Goal: Transaction & Acquisition: Purchase product/service

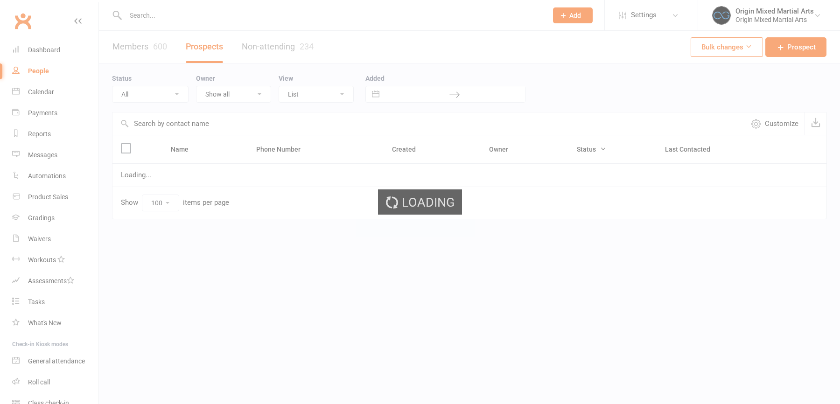
select select "100"
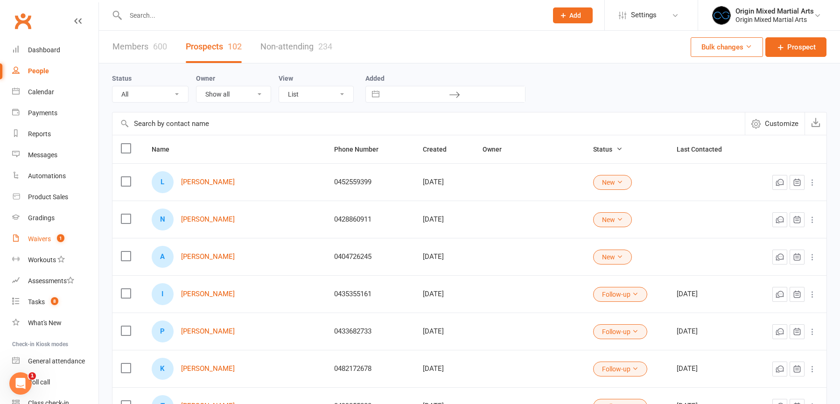
click at [46, 238] on div "Waivers" at bounding box center [39, 238] width 23 height 7
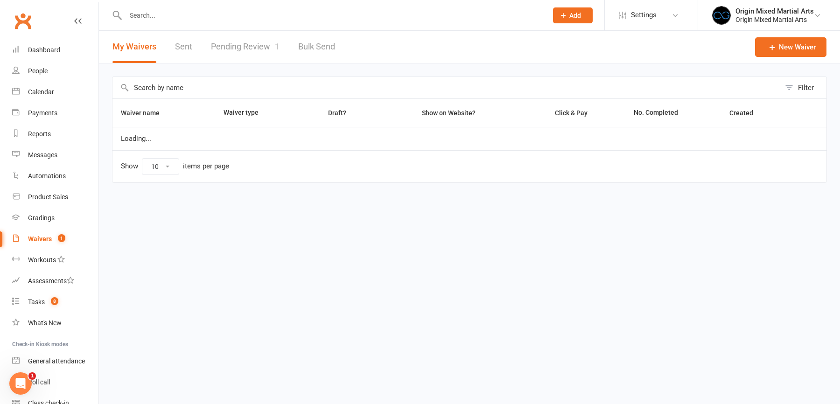
select select "100"
click at [226, 44] on link "Pending Review 1" at bounding box center [245, 47] width 69 height 32
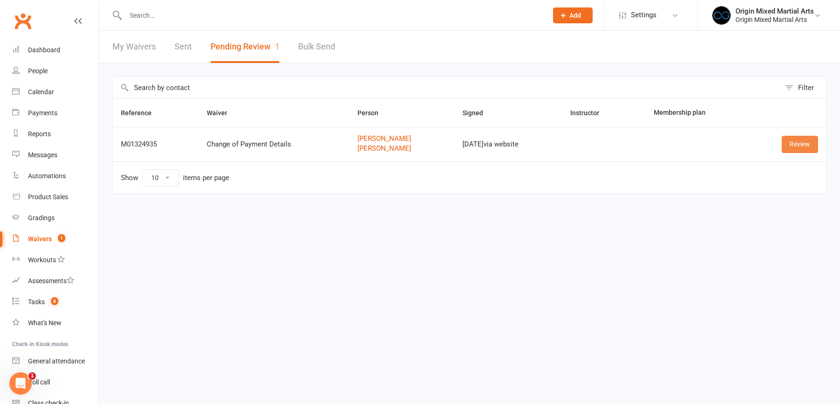
click at [799, 144] on link "Review" at bounding box center [800, 144] width 36 height 17
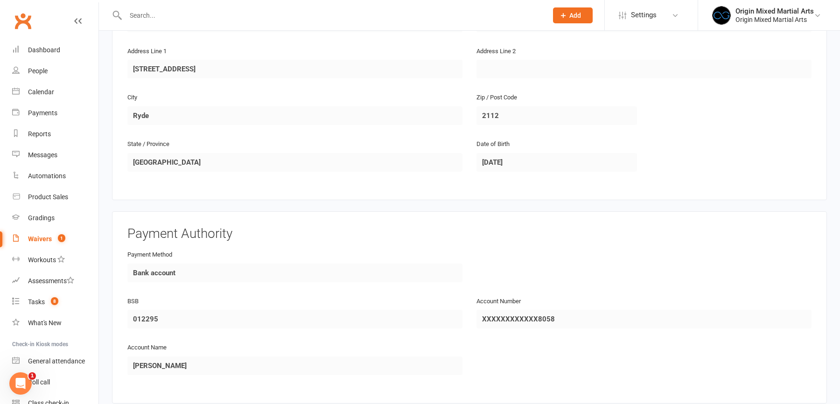
scroll to position [784, 0]
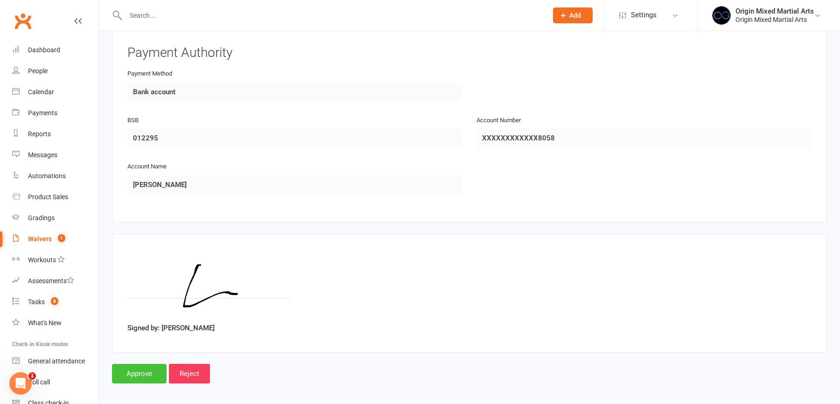
click at [145, 367] on input "Approve" at bounding box center [139, 374] width 55 height 20
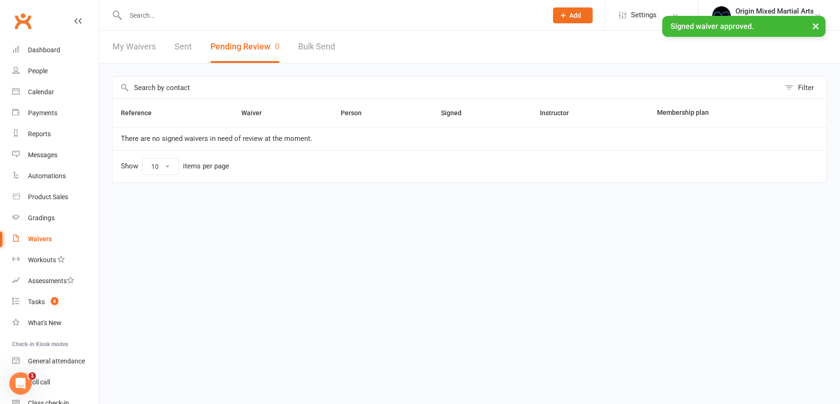
click at [138, 15] on input "text" at bounding box center [332, 15] width 418 height 13
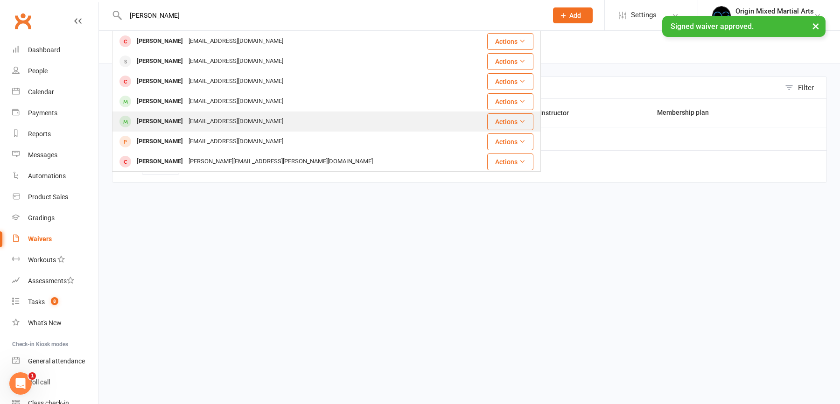
type input "liam"
click at [164, 120] on div "Liam Kang" at bounding box center [160, 122] width 52 height 14
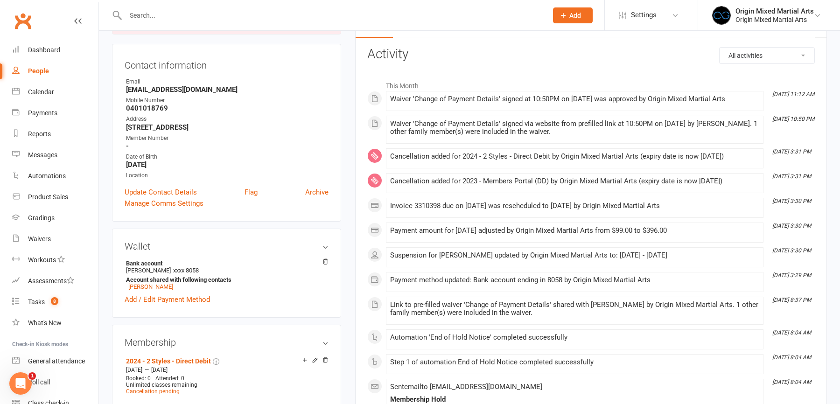
scroll to position [82, 0]
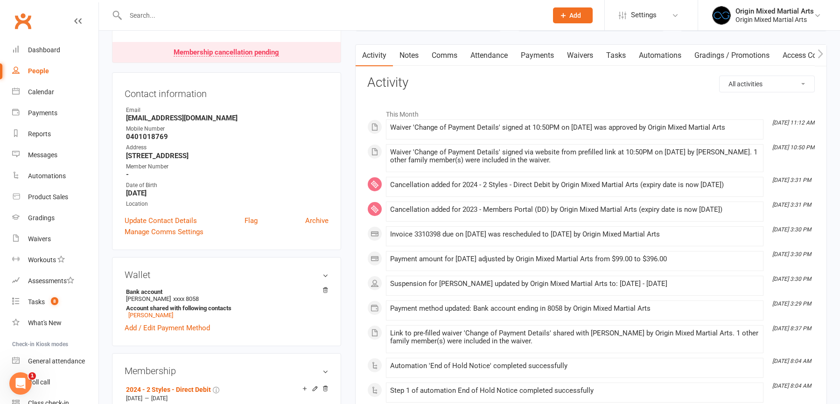
click at [548, 51] on link "Payments" at bounding box center [537, 55] width 46 height 21
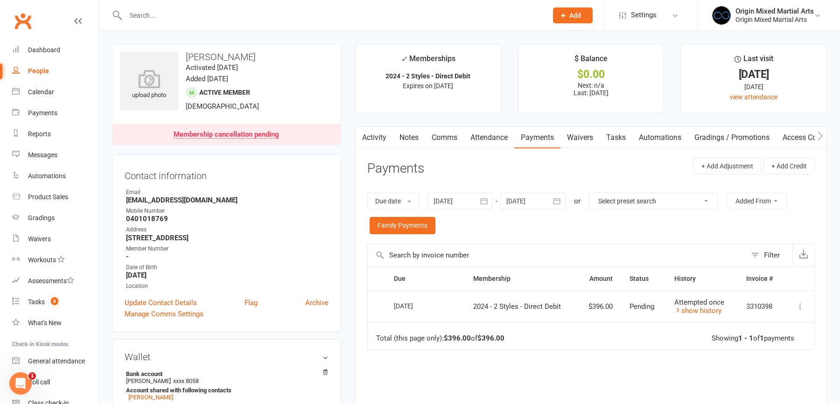
click at [35, 77] on link "People" at bounding box center [55, 71] width 86 height 21
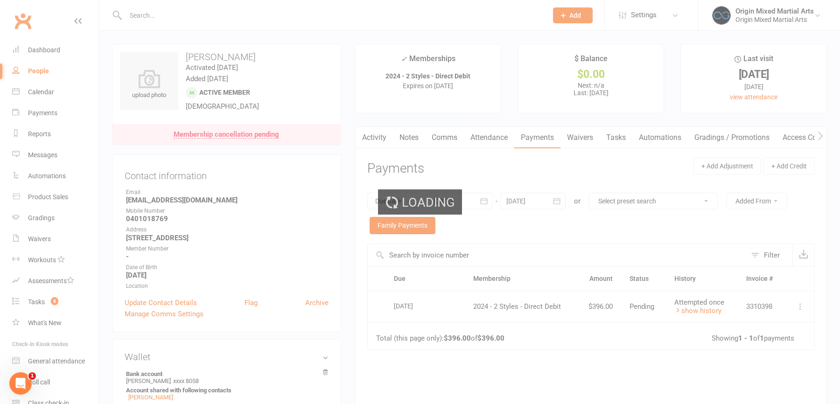
select select "100"
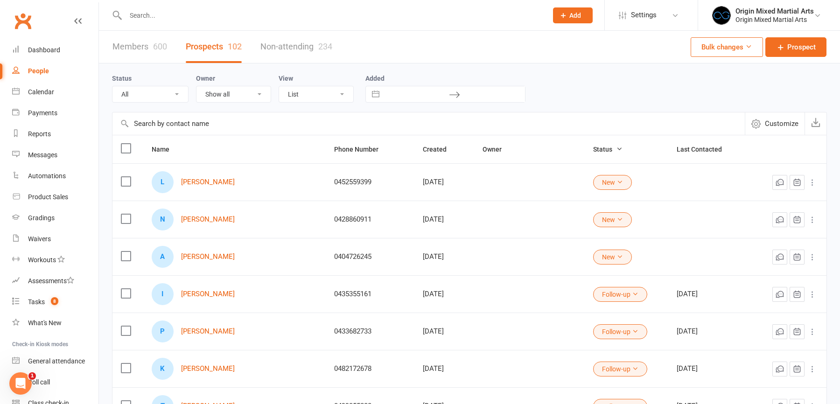
click at [25, 383] on icon "Open Intercom Messenger" at bounding box center [20, 383] width 15 height 15
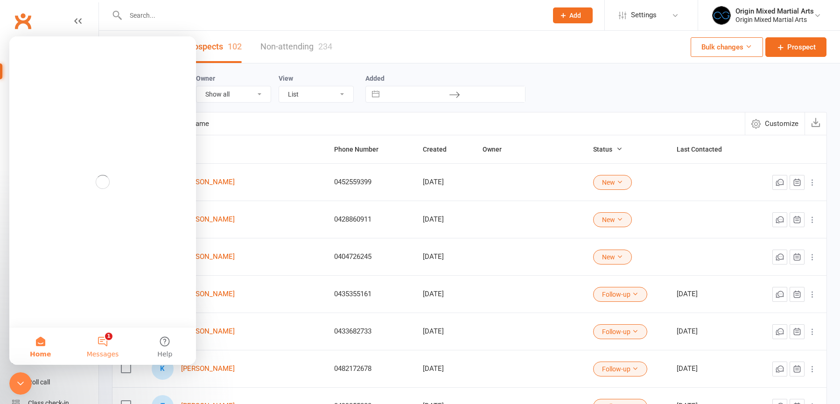
click at [103, 345] on button "1 Messages" at bounding box center [102, 346] width 62 height 37
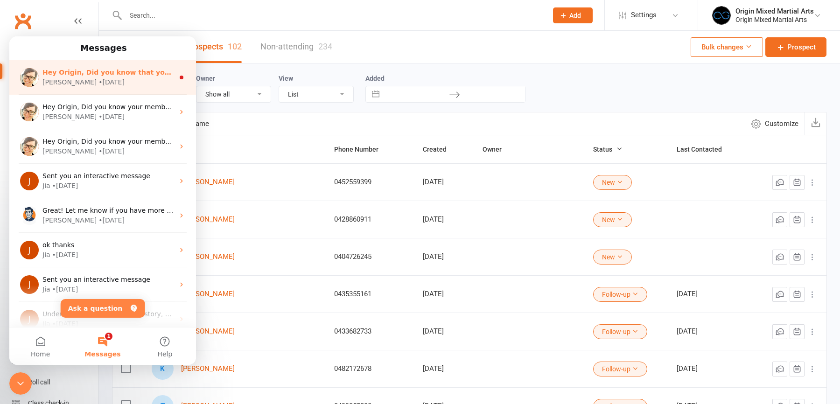
click at [98, 85] on div "• 1d ago" at bounding box center [111, 82] width 26 height 10
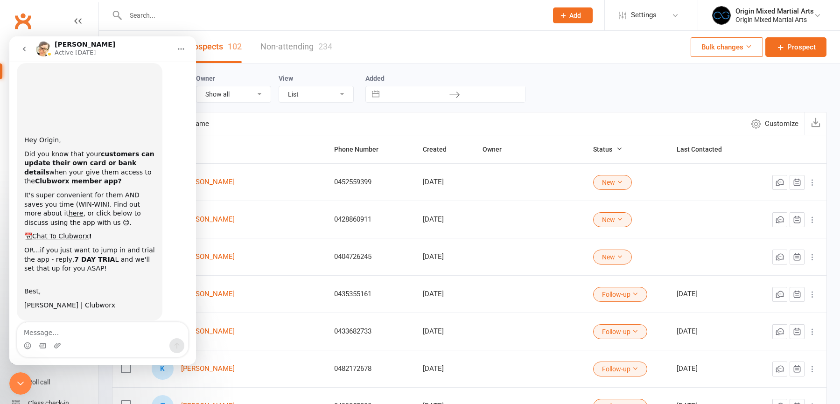
scroll to position [44, 0]
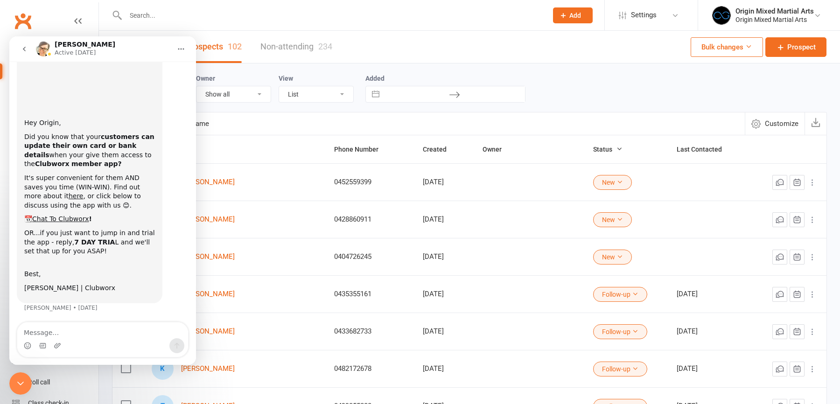
click at [27, 50] on icon "go back" at bounding box center [24, 48] width 7 height 7
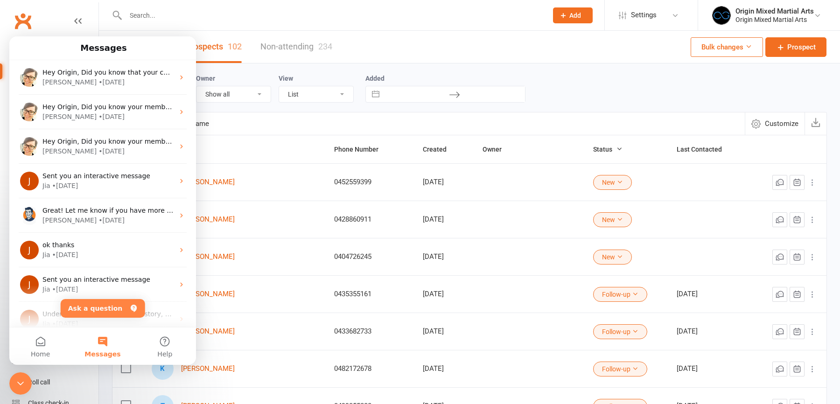
scroll to position [0, 0]
click at [24, 384] on icon "Close Intercom Messenger" at bounding box center [20, 383] width 11 height 11
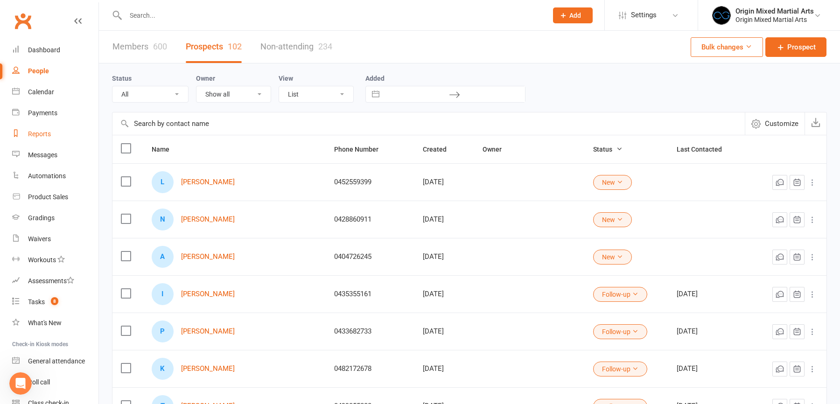
click at [46, 138] on link "Reports" at bounding box center [55, 134] width 86 height 21
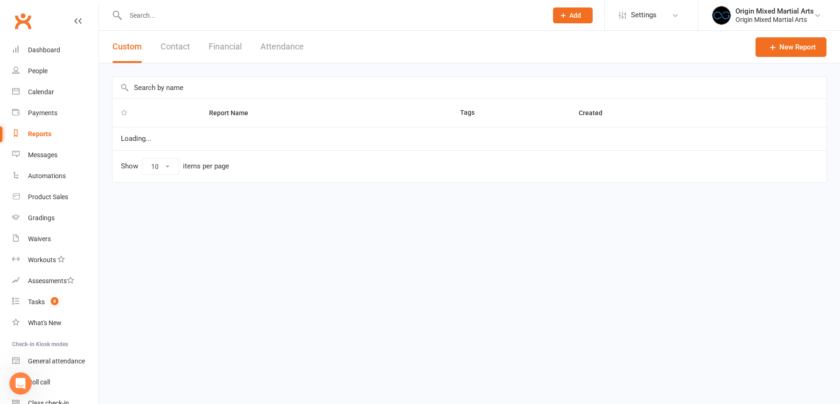
select select "50"
click at [222, 49] on button "Financial" at bounding box center [225, 47] width 33 height 32
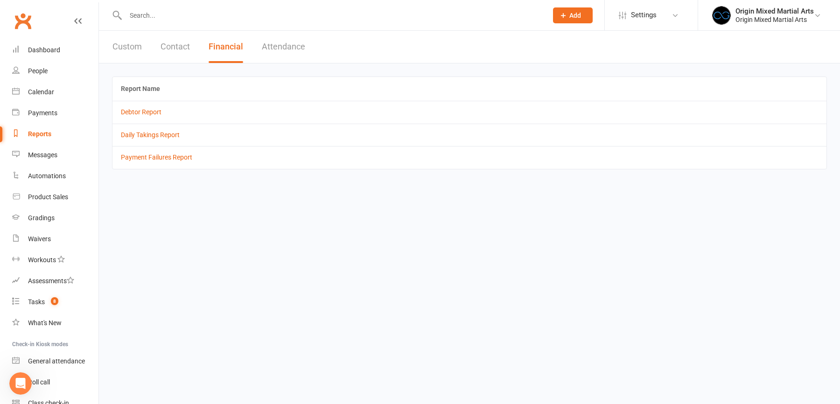
click at [160, 141] on td "Daily Takings Report" at bounding box center [470, 135] width 714 height 22
click at [160, 135] on link "Daily Takings Report" at bounding box center [150, 134] width 59 height 7
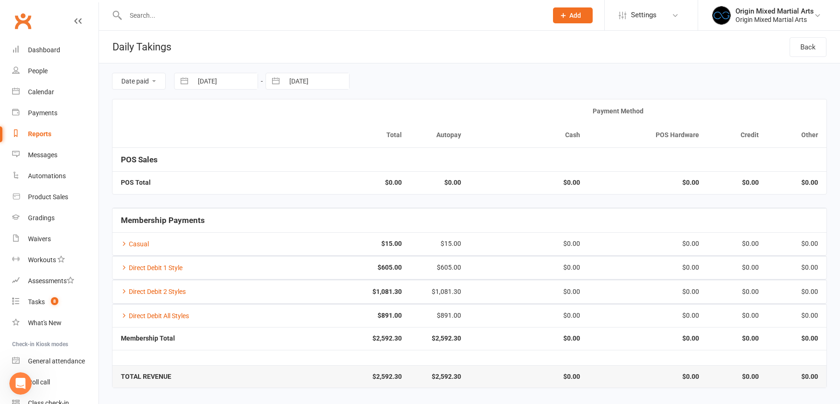
click at [233, 81] on input "[DATE]" at bounding box center [225, 81] width 65 height 16
select select "6"
select select "2025"
select select "7"
select select "2025"
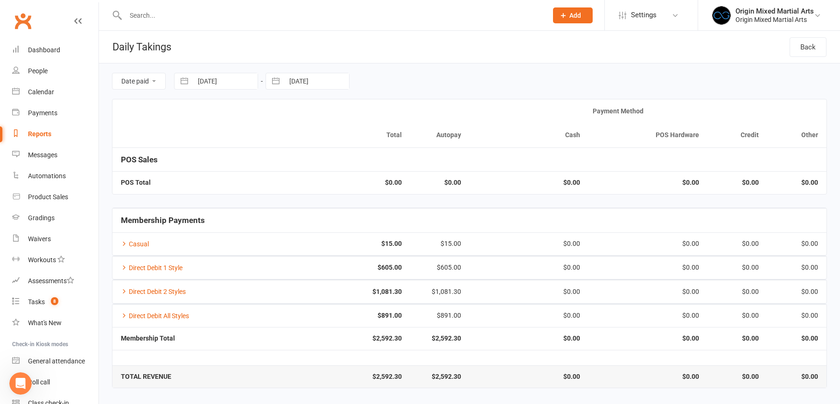
select select "8"
select select "2025"
click at [303, 170] on td "9" at bounding box center [303, 171] width 18 height 18
type input "[DATE]"
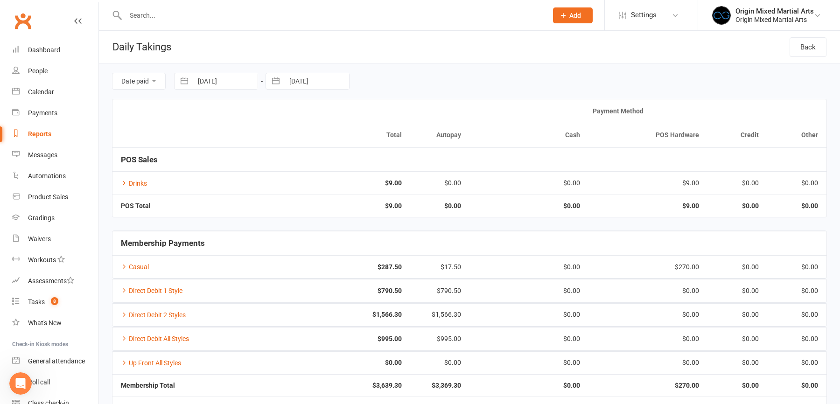
click at [303, 81] on input "[DATE]" at bounding box center [316, 81] width 65 height 16
select select "6"
select select "2025"
select select "7"
select select "2025"
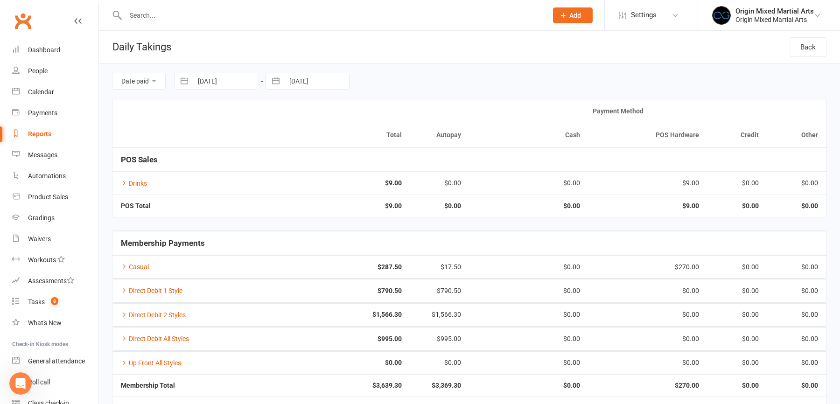
select select "8"
select select "2025"
click at [393, 176] on td "9" at bounding box center [395, 171] width 18 height 18
type input "[DATE]"
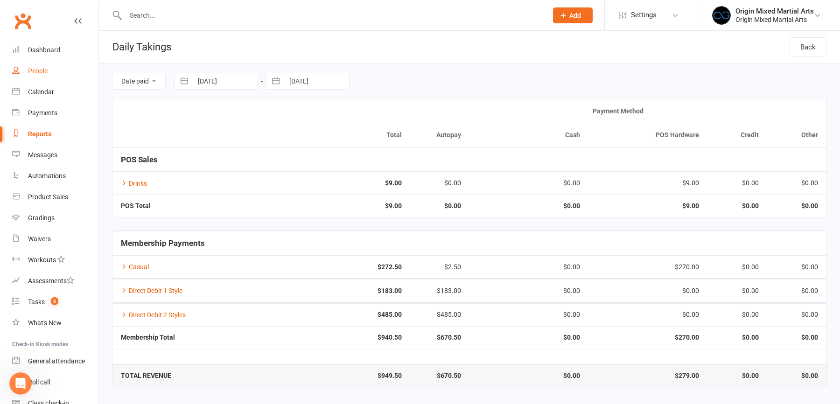
click at [49, 71] on link "People" at bounding box center [55, 71] width 86 height 21
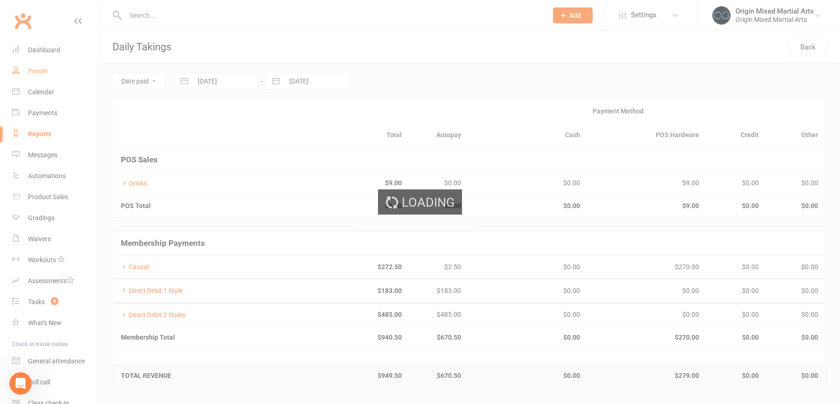
select select "100"
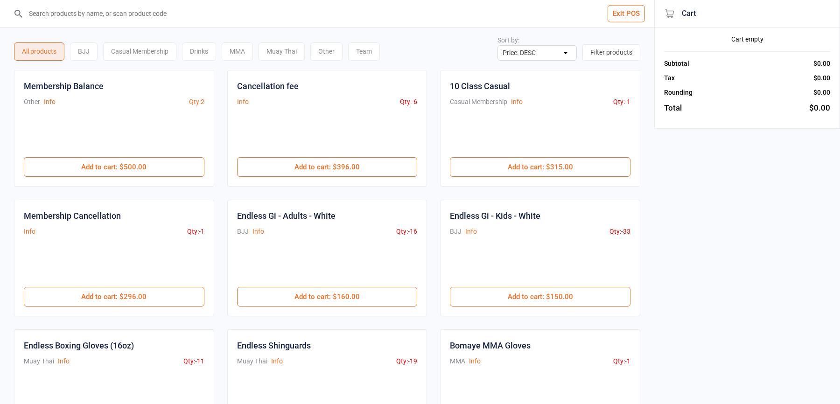
select select "price-desc"
click at [164, 18] on input "search" at bounding box center [332, 13] width 617 height 27
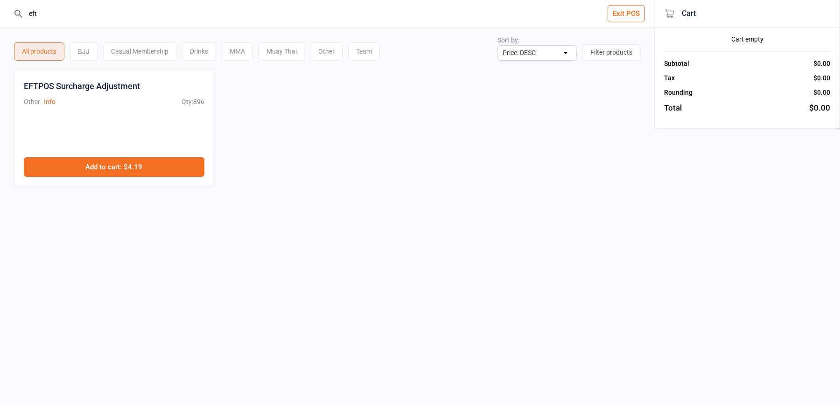
type input "eft"
click at [141, 169] on button "Add to cart : $4.19" at bounding box center [114, 167] width 181 height 20
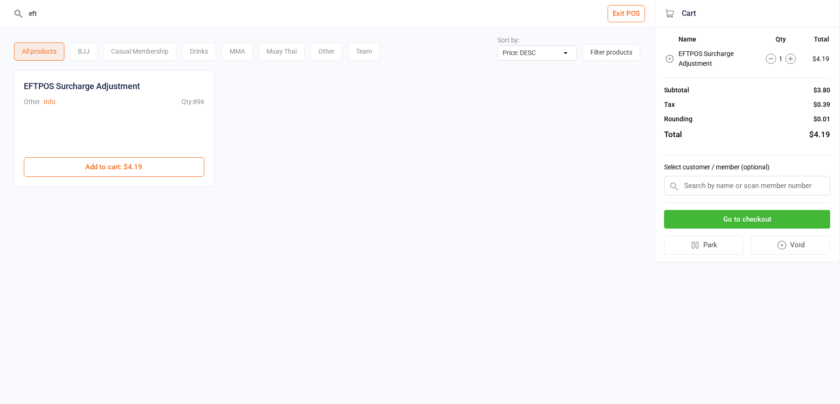
click at [740, 213] on button "Go to checkout" at bounding box center [747, 219] width 166 height 19
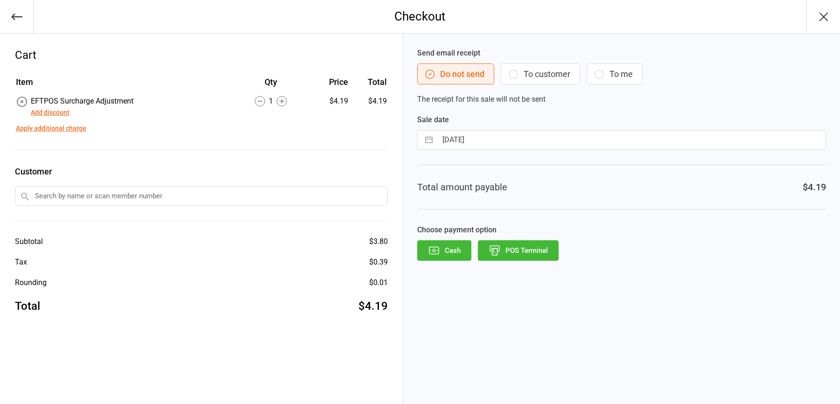
select select "6"
select select "2025"
select select "7"
select select "2025"
select select "8"
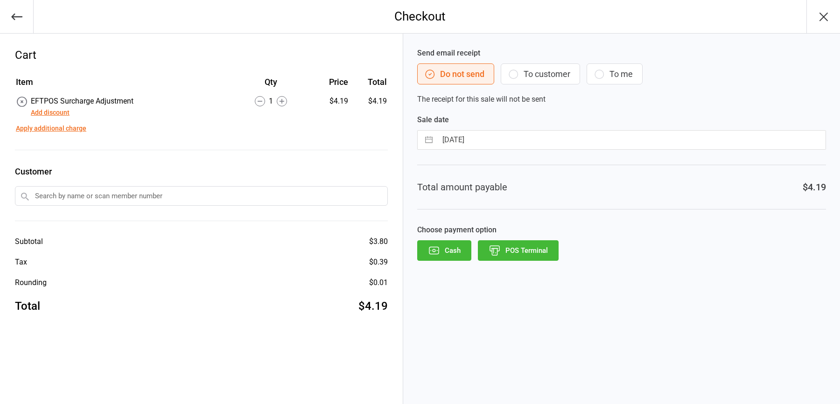
select select "2025"
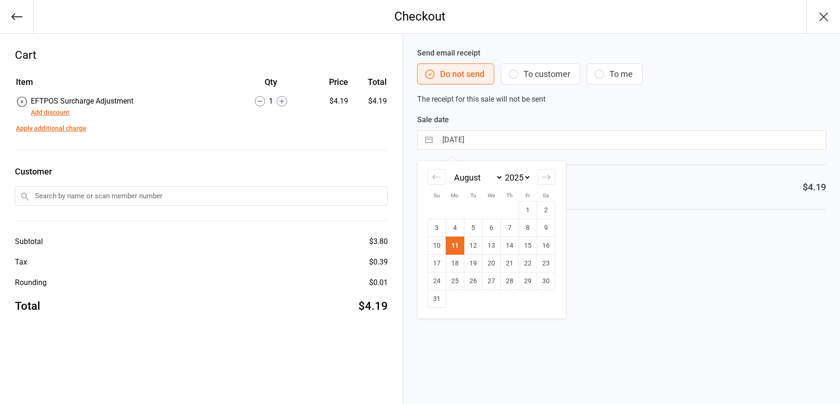
click at [468, 131] on input "[DATE]" at bounding box center [631, 140] width 388 height 19
click at [548, 234] on td "9" at bounding box center [546, 228] width 18 height 18
type input "[DATE]"
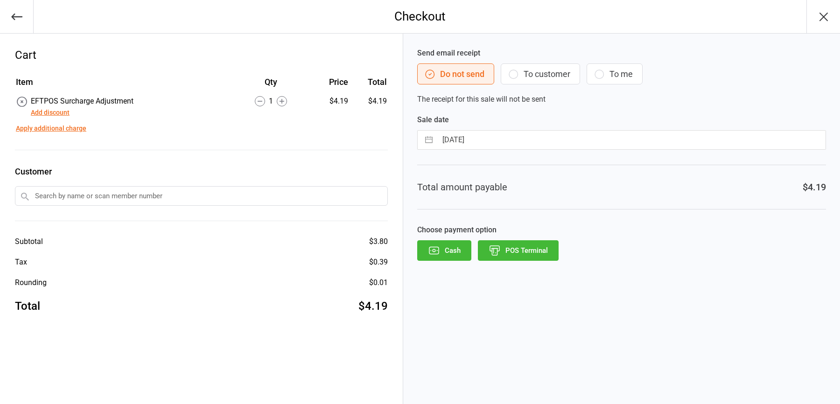
click at [528, 245] on button "POS Terminal" at bounding box center [518, 250] width 81 height 21
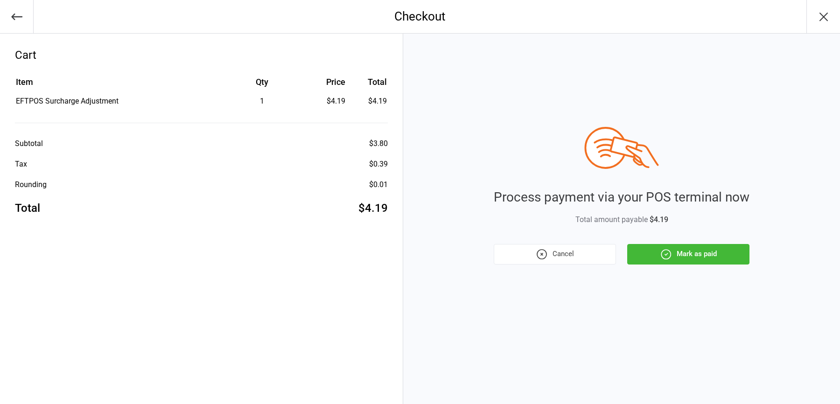
click at [661, 246] on button "Mark as paid" at bounding box center [688, 254] width 122 height 21
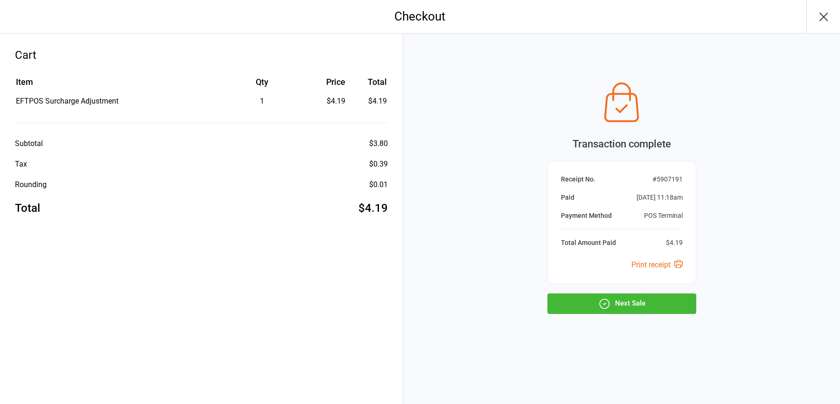
click at [633, 297] on button "Next Sale" at bounding box center [622, 304] width 149 height 21
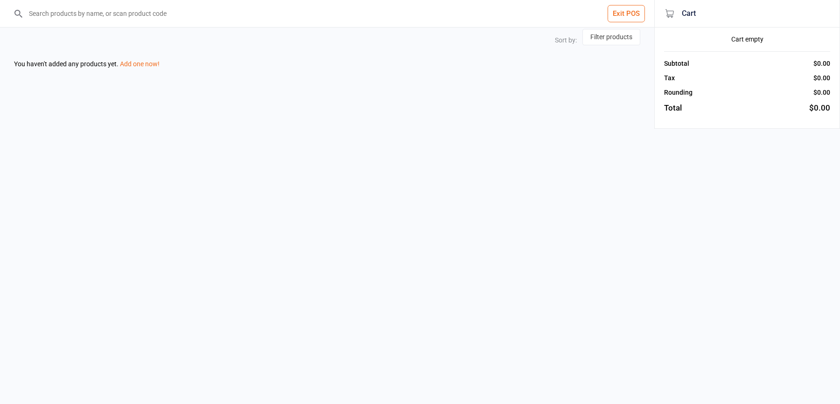
select select "price-desc"
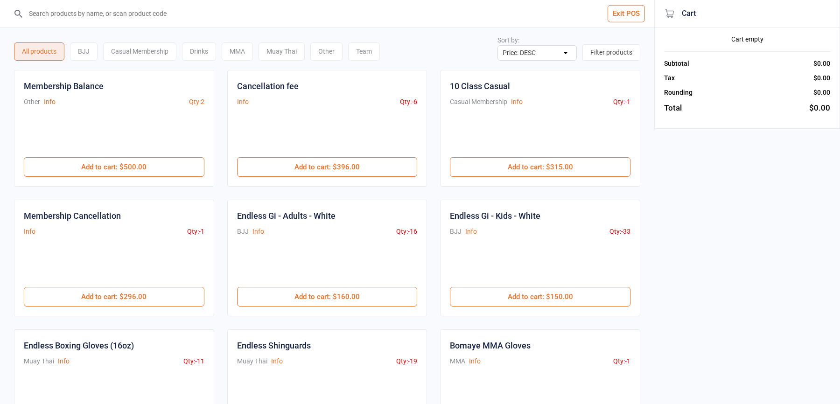
click at [633, 12] on button "Exit POS" at bounding box center [626, 13] width 37 height 17
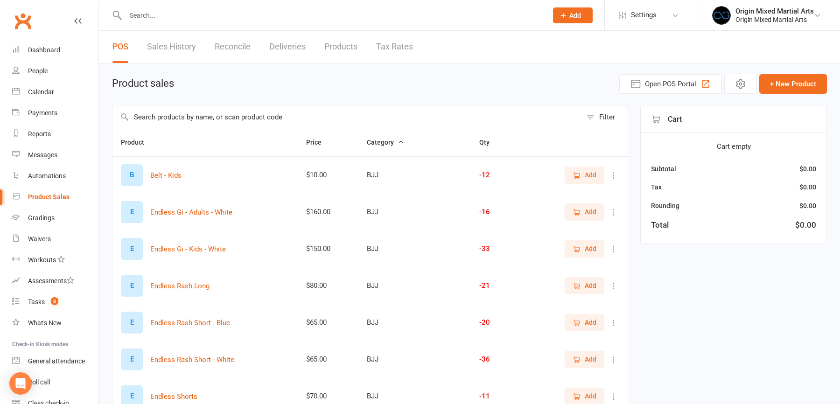
click at [234, 48] on link "Reconcile" at bounding box center [233, 47] width 36 height 32
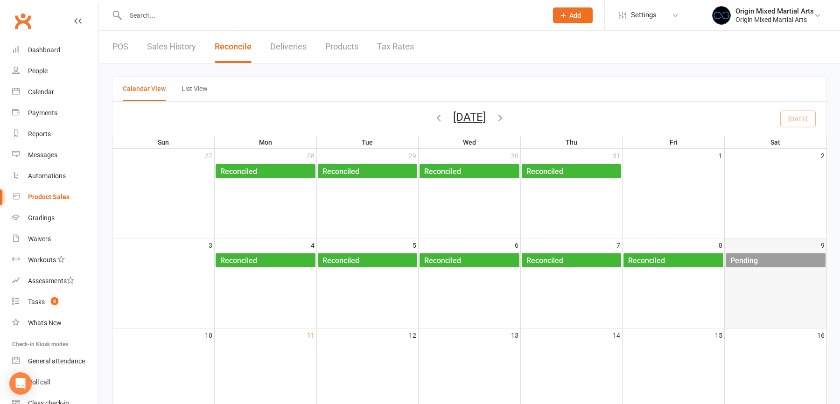
click at [754, 262] on div "Pending" at bounding box center [744, 260] width 28 height 15
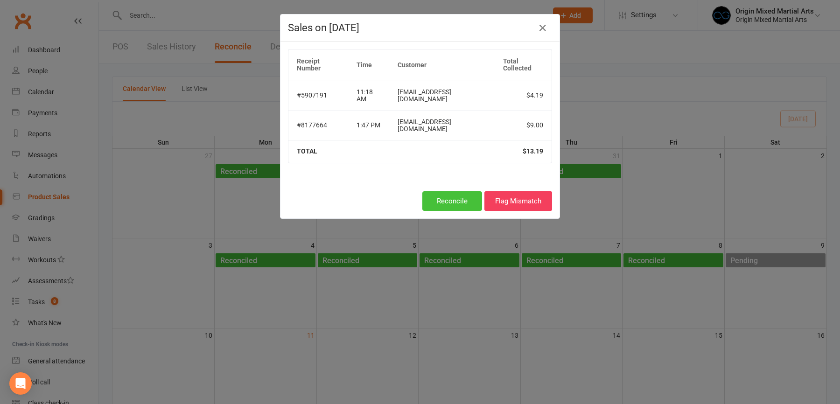
click at [462, 191] on button "Reconcile" at bounding box center [452, 201] width 60 height 20
